Goal: Task Accomplishment & Management: Manage account settings

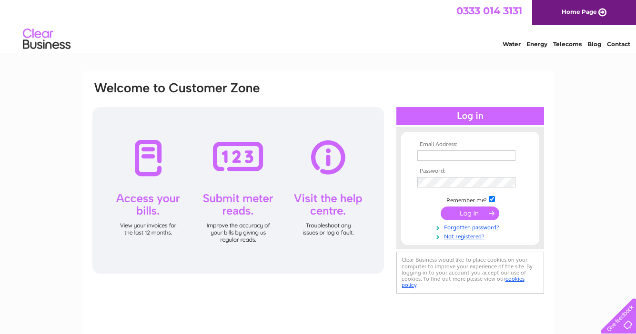
type input "info@josloanes.co.uk"
click at [468, 209] on input "submit" at bounding box center [469, 213] width 59 height 13
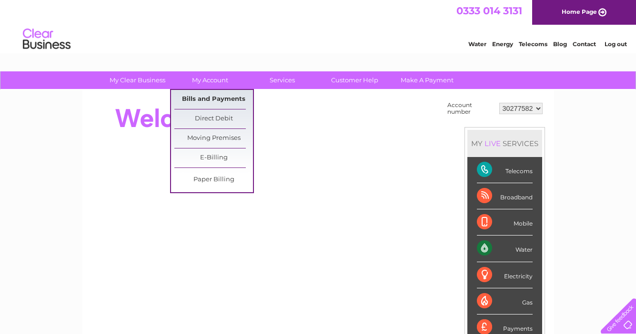
click at [210, 100] on link "Bills and Payments" at bounding box center [213, 99] width 79 height 19
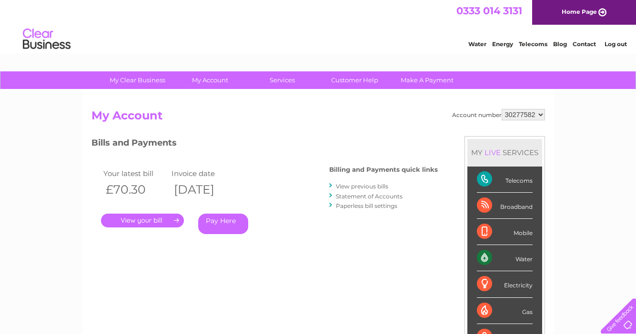
click at [140, 219] on link "." at bounding box center [142, 221] width 83 height 14
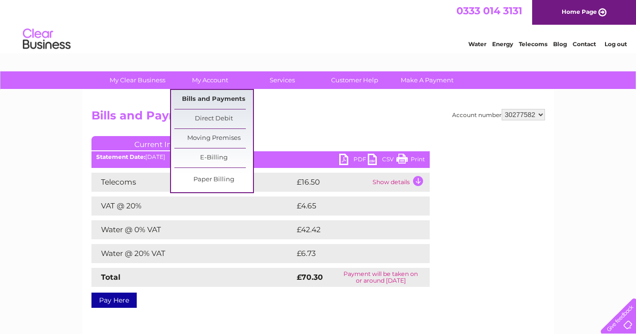
click at [220, 98] on link "Bills and Payments" at bounding box center [213, 99] width 79 height 19
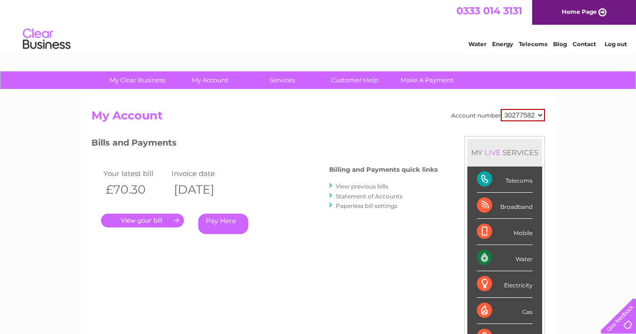
click at [355, 183] on link "View previous bills" at bounding box center [362, 186] width 52 height 7
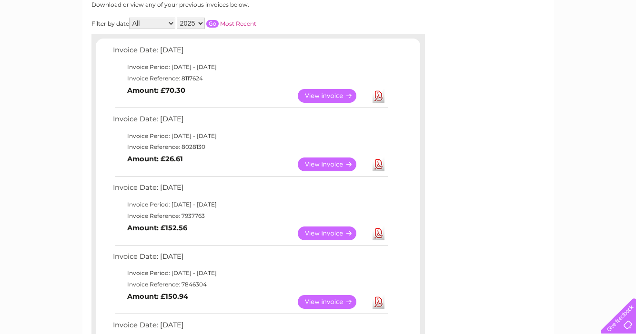
scroll to position [138, 0]
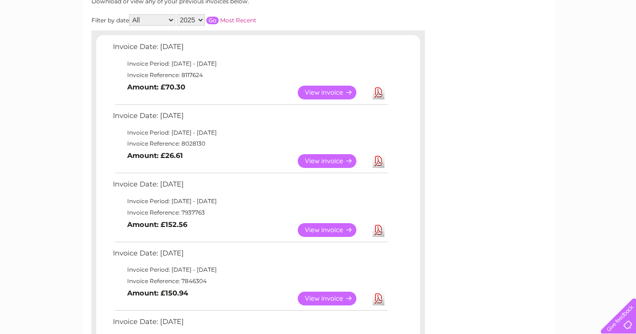
click at [328, 159] on link "View" at bounding box center [333, 161] width 70 height 14
click at [323, 227] on link "View" at bounding box center [333, 230] width 70 height 14
click at [324, 92] on link "View" at bounding box center [333, 92] width 70 height 14
click at [313, 158] on link "View" at bounding box center [333, 161] width 70 height 14
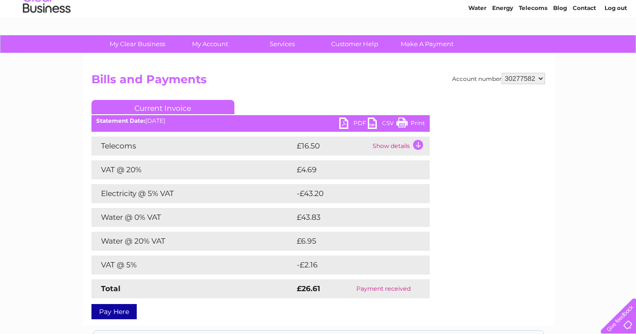
scroll to position [40, 0]
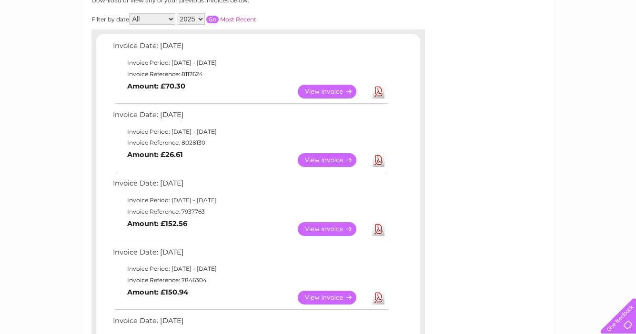
click at [315, 301] on link "View" at bounding box center [333, 298] width 70 height 14
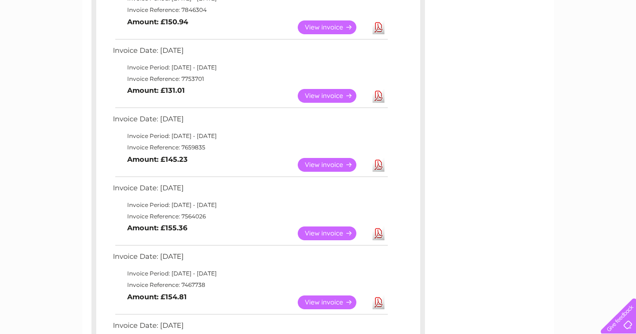
scroll to position [417, 0]
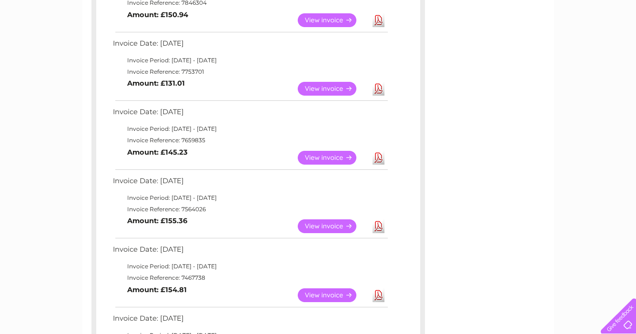
click at [322, 221] on link "View" at bounding box center [333, 226] width 70 height 14
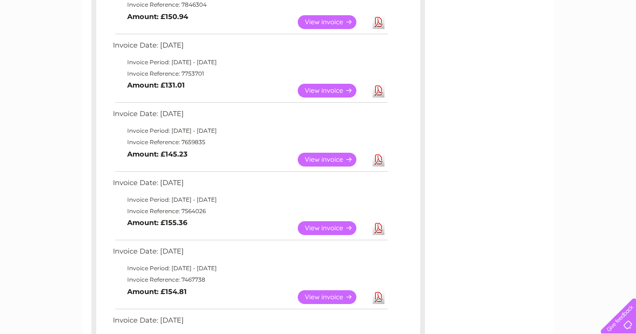
click at [323, 298] on link "View" at bounding box center [333, 297] width 70 height 14
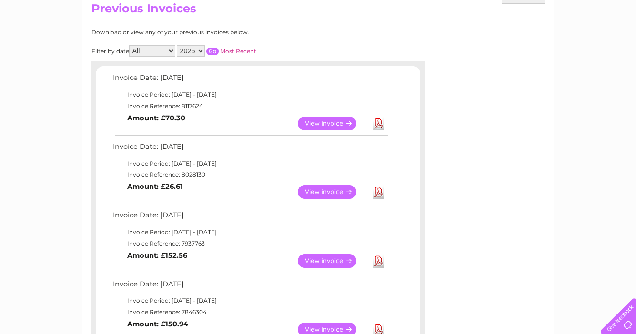
scroll to position [109, 0]
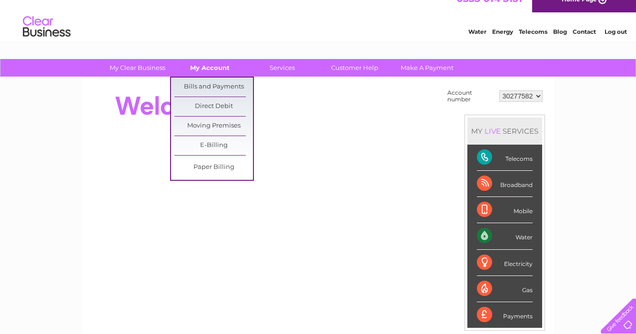
scroll to position [12, 0]
click at [213, 84] on link "Bills and Payments" at bounding box center [213, 87] width 79 height 19
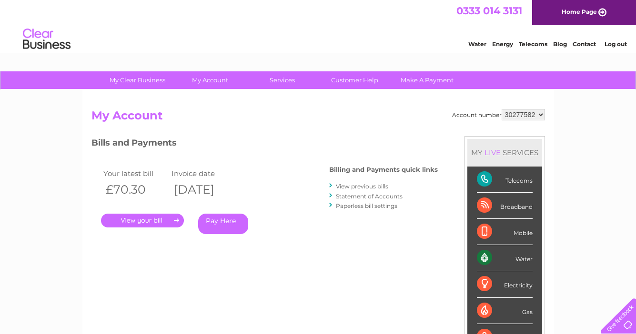
click at [364, 186] on link "View previous bills" at bounding box center [362, 186] width 52 height 7
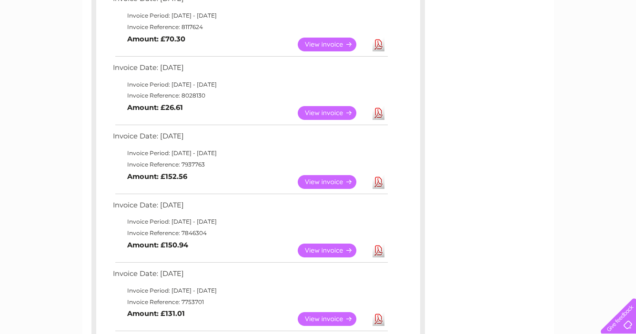
scroll to position [189, 0]
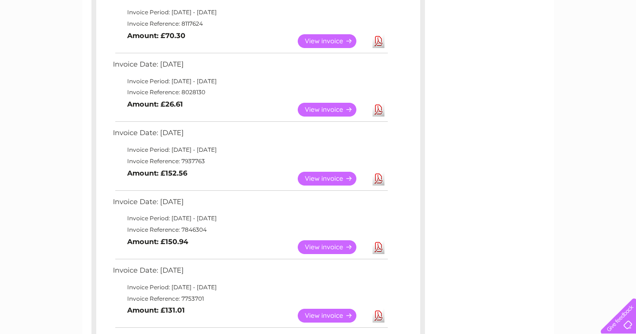
click at [332, 246] on link "View" at bounding box center [333, 247] width 70 height 14
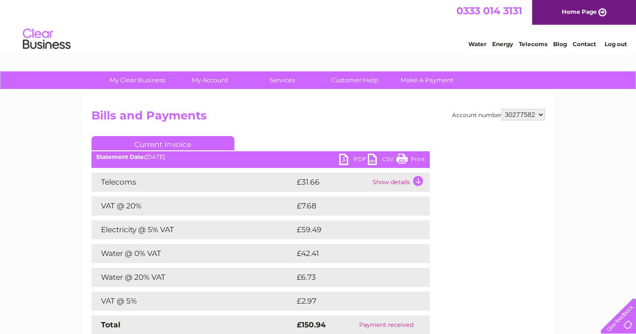
click at [418, 155] on link "Print" at bounding box center [410, 161] width 29 height 14
